Goal: Task Accomplishment & Management: Use online tool/utility

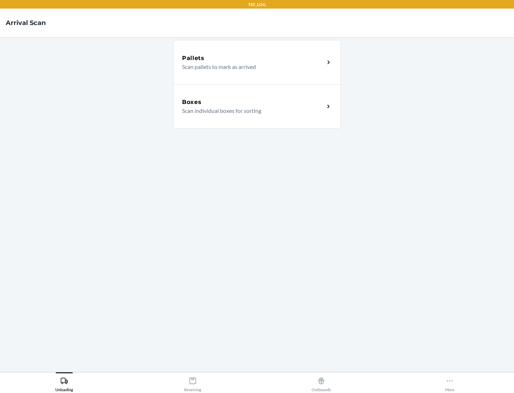
click at [253, 102] on div "Boxes" at bounding box center [253, 102] width 143 height 9
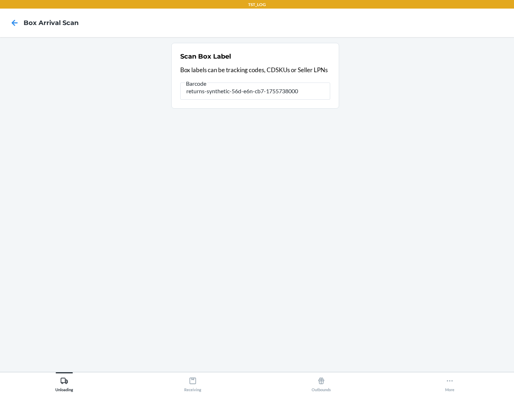
type input "returns-synthetic-56d-e6n-cb7-1755738000"
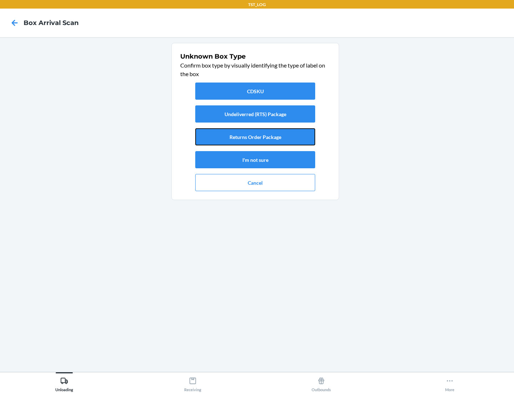
click at [255, 137] on button "Returns Order Package" at bounding box center [255, 136] width 120 height 17
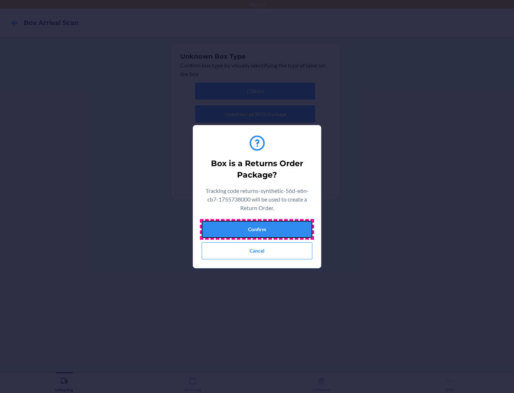
click at [257, 229] on button "Confirm" at bounding box center [257, 229] width 111 height 17
